Goal: Information Seeking & Learning: Learn about a topic

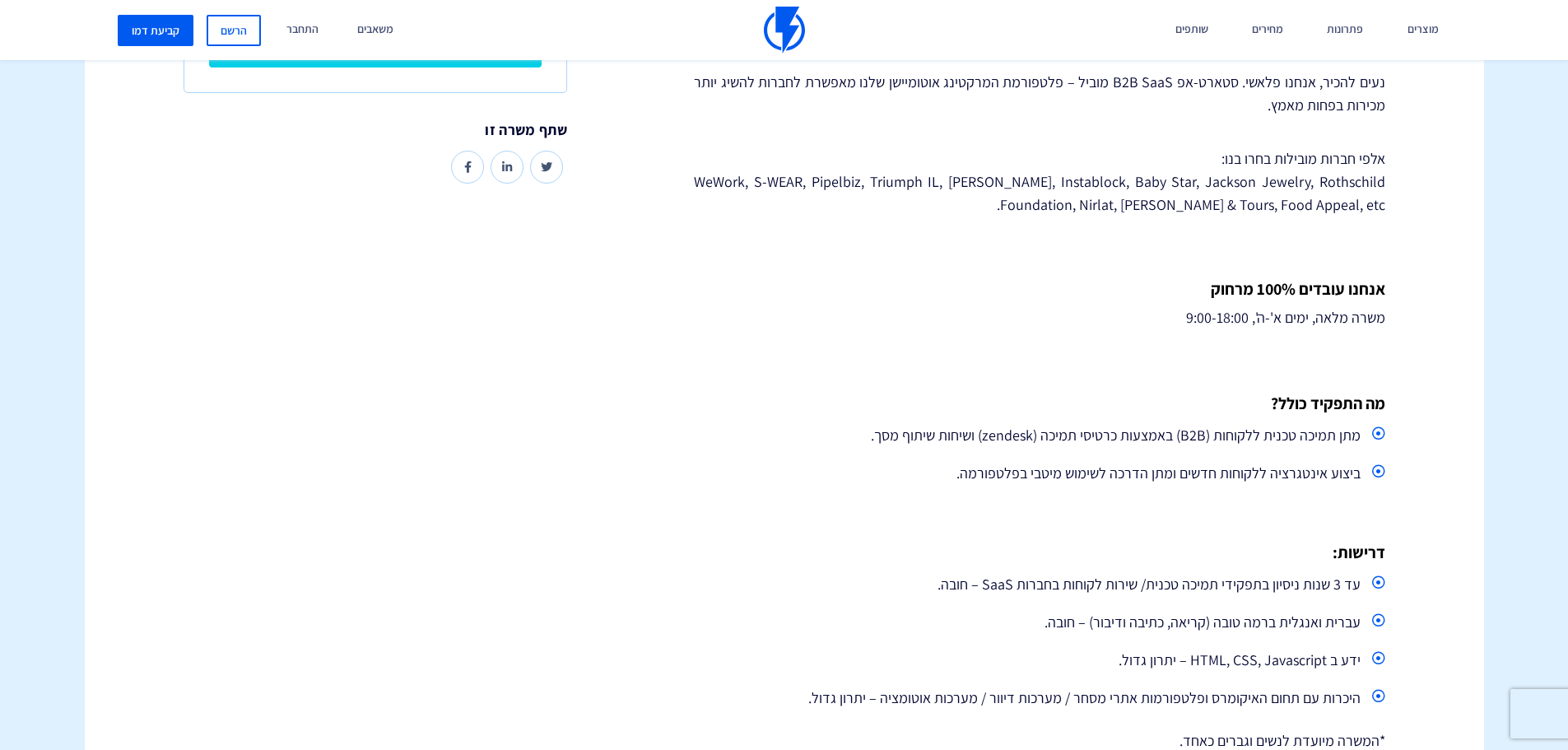
scroll to position [495, 0]
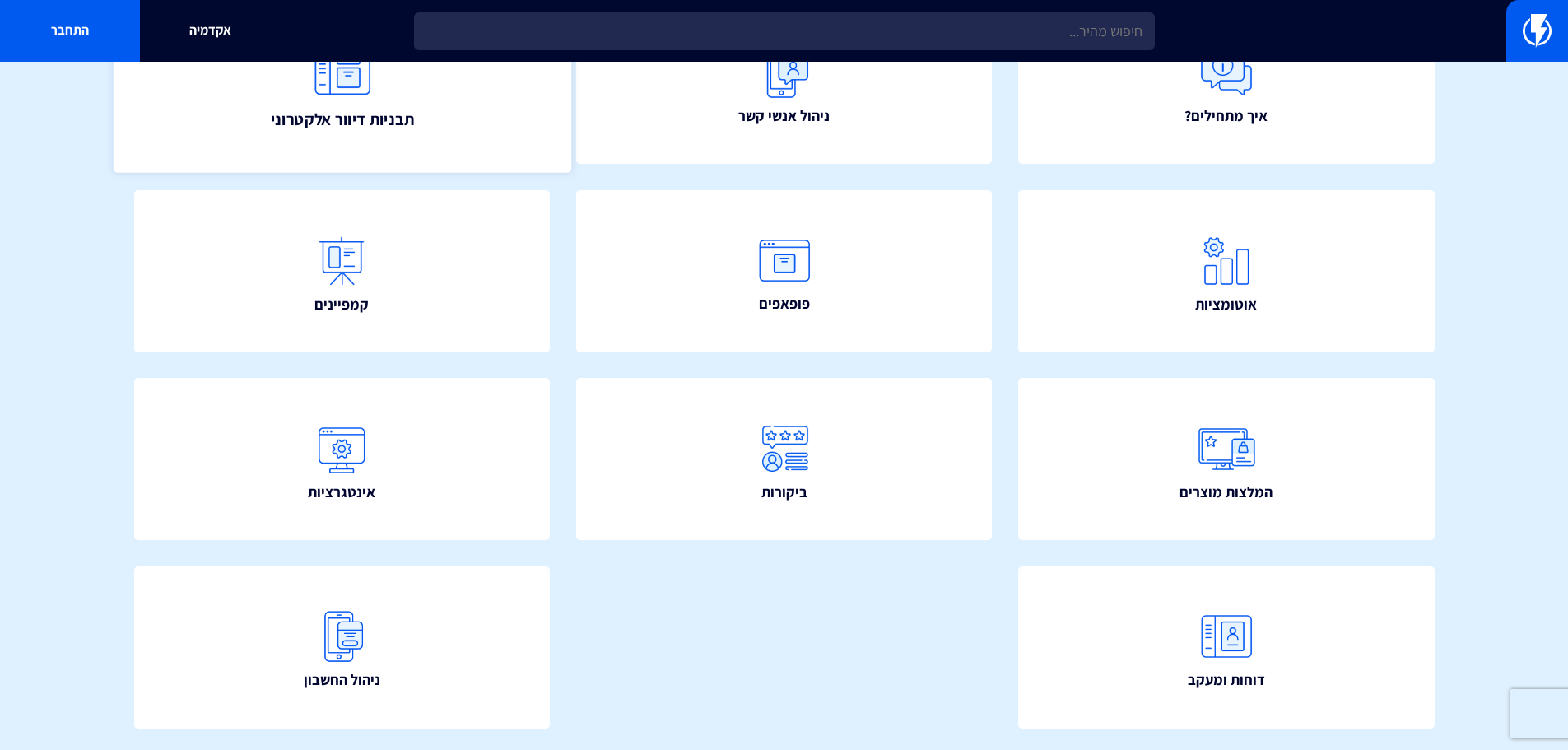
scroll to position [247, 0]
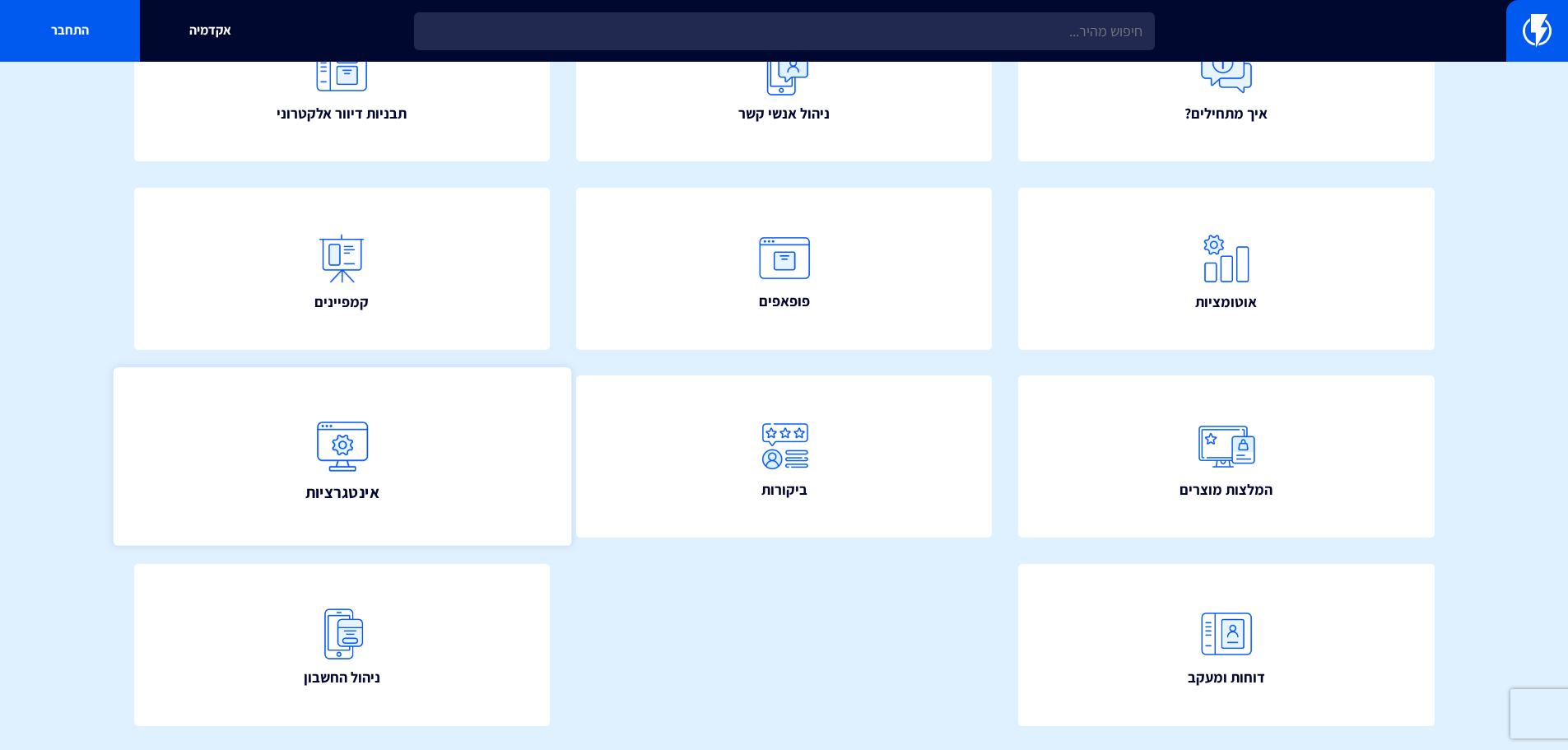
click at [351, 444] on img at bounding box center [342, 445] width 72 height 72
